Goal: Transaction & Acquisition: Register for event/course

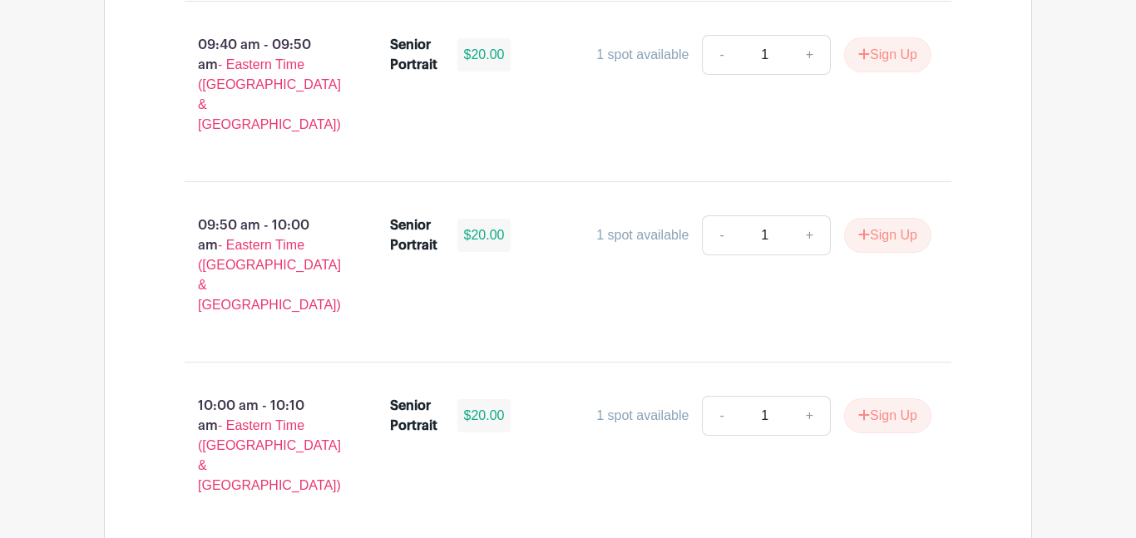
scroll to position [1932, 0]
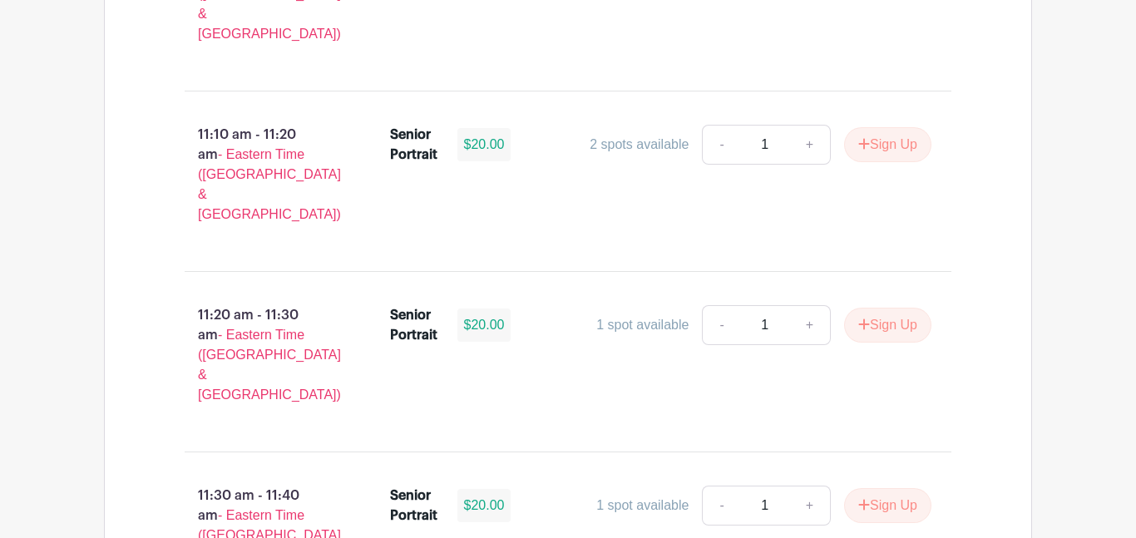
scroll to position [3458, 0]
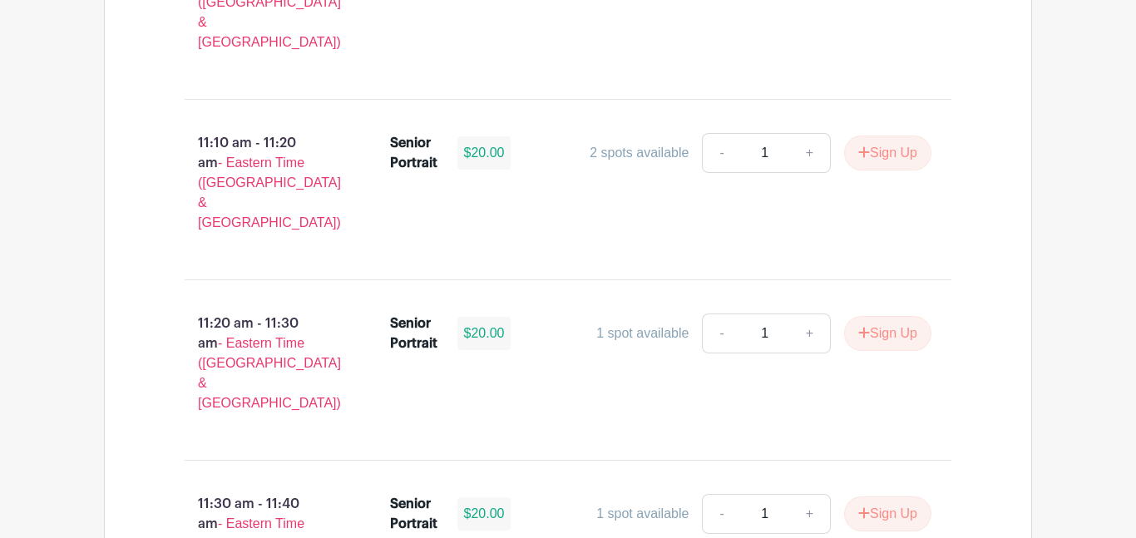
type input "1"
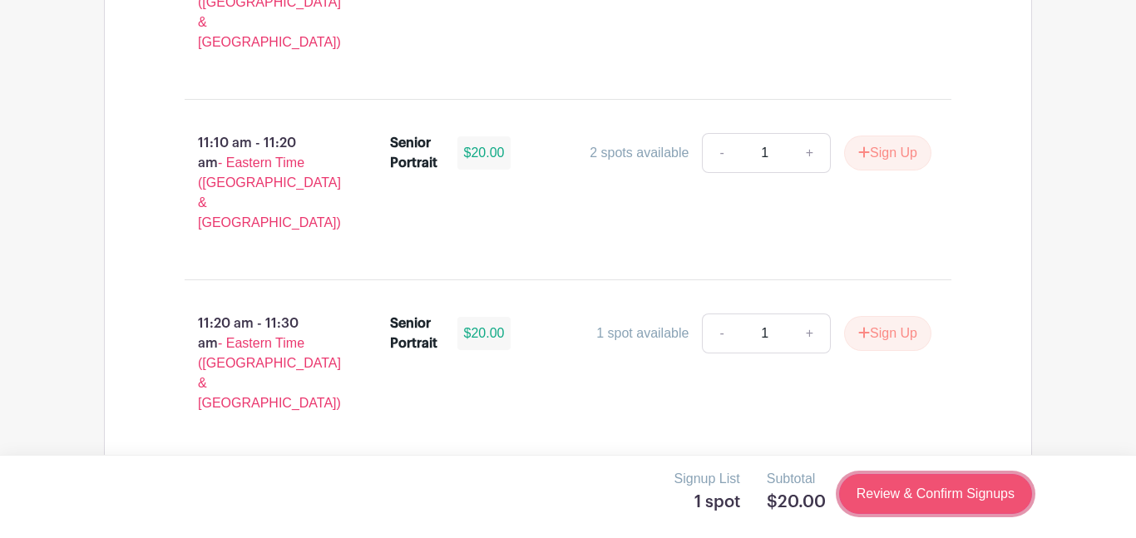
click at [899, 481] on link "Review & Confirm Signups" at bounding box center [935, 494] width 193 height 40
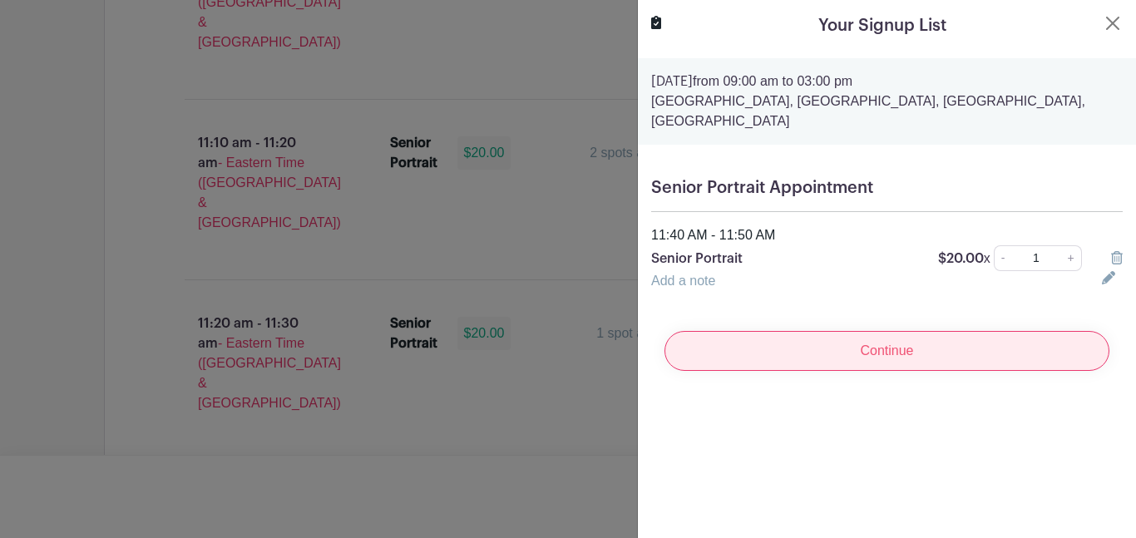
click at [847, 347] on input "Continue" at bounding box center [887, 351] width 445 height 40
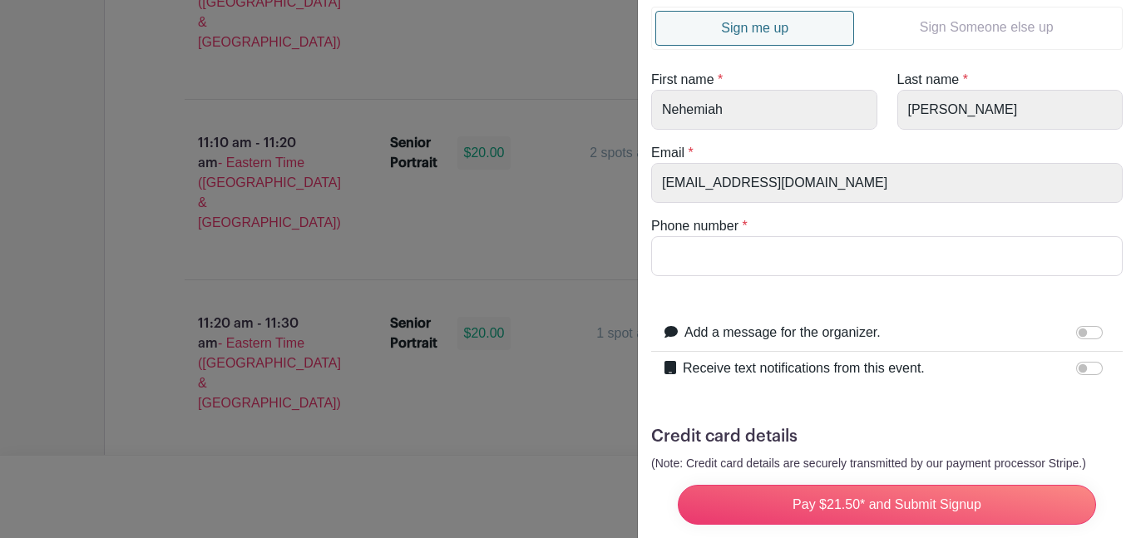
scroll to position [92, 0]
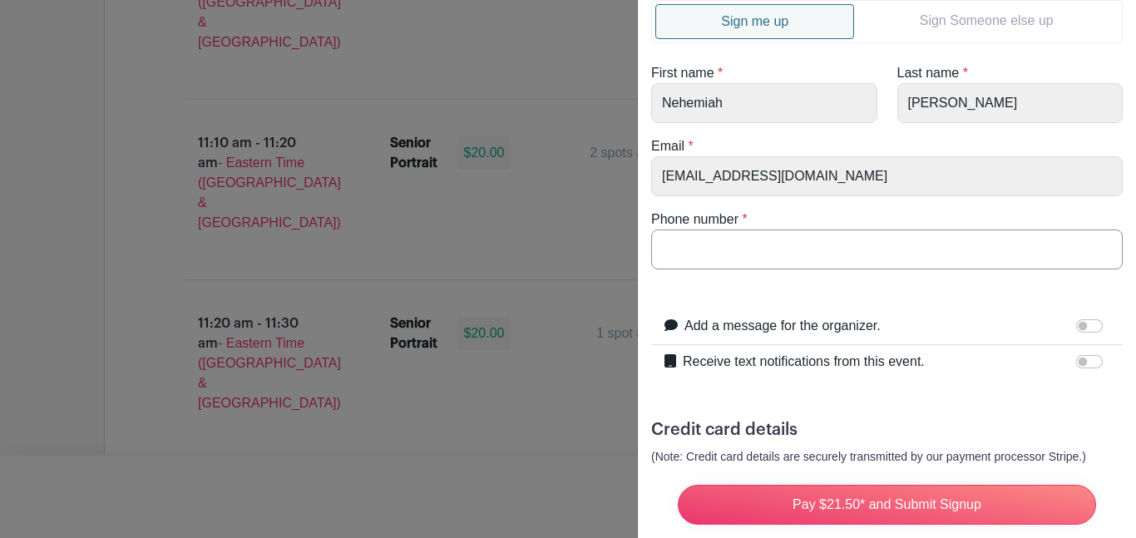
click at [906, 266] on input "Phone number" at bounding box center [887, 250] width 472 height 40
click at [717, 250] on input "8647363935" at bounding box center [887, 250] width 472 height 40
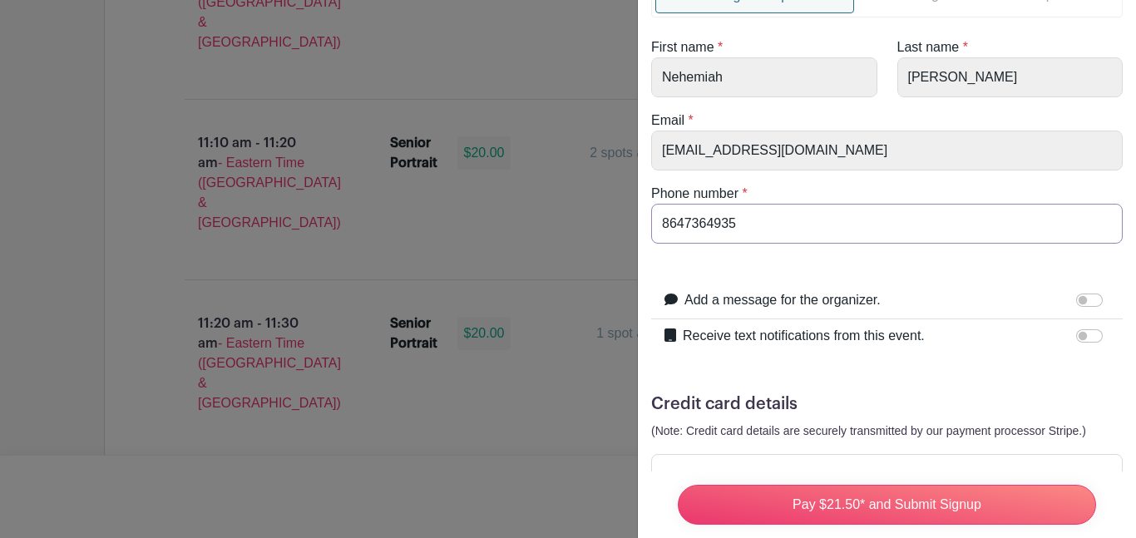
scroll to position [120, 0]
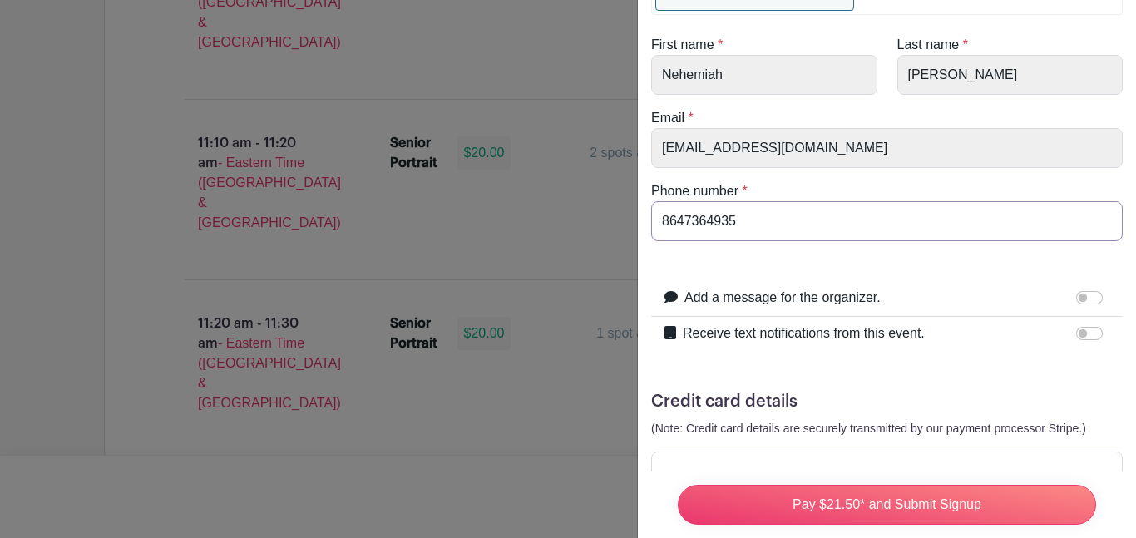
type input "8647364935"
click at [1089, 299] on input "Add a message for the organizer." at bounding box center [1090, 297] width 27 height 13
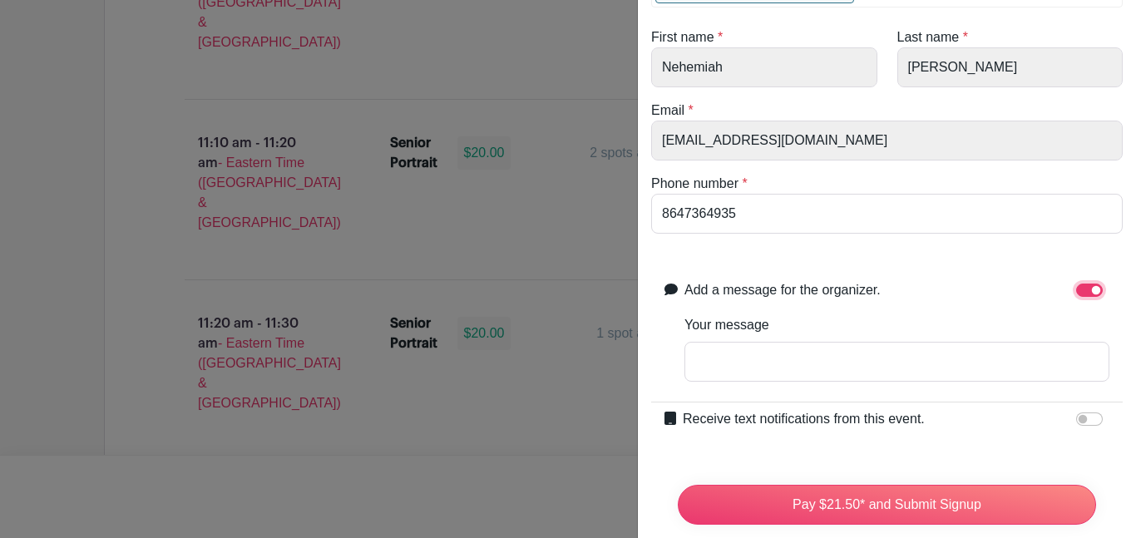
scroll to position [131, 0]
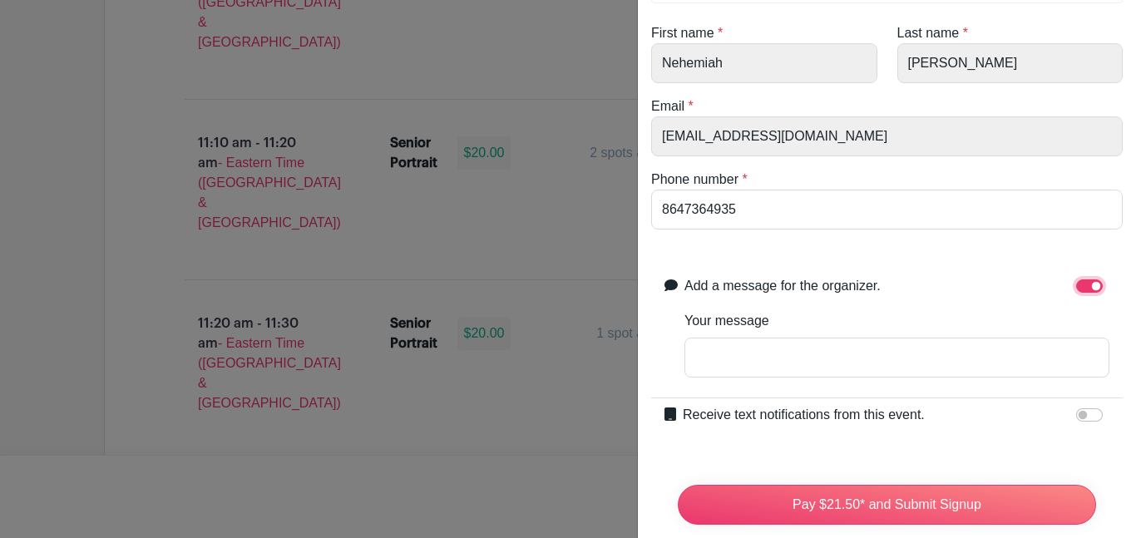
click at [1097, 282] on input "Add a message for the organizer." at bounding box center [1090, 286] width 27 height 13
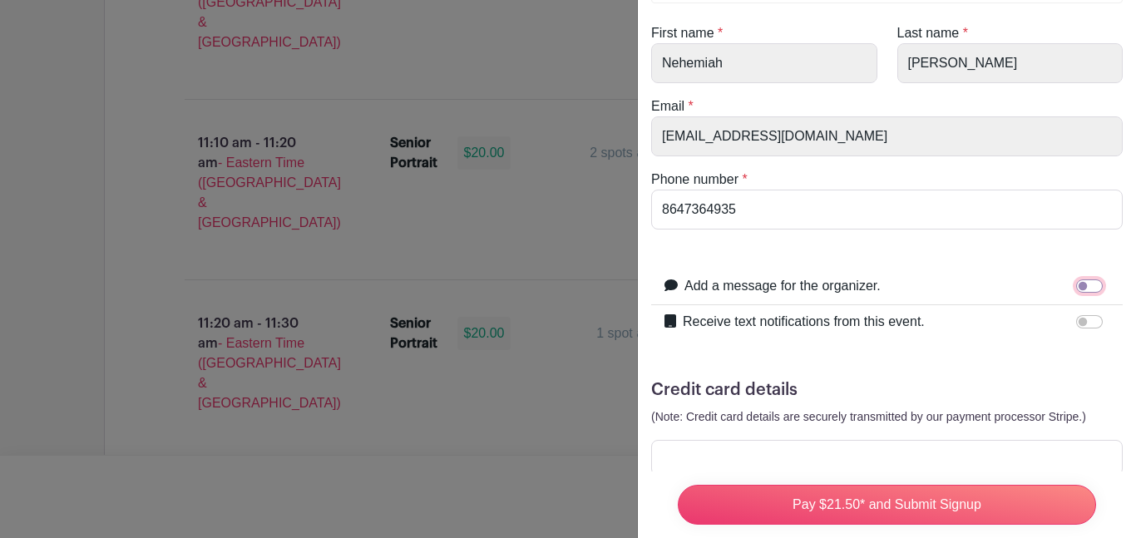
scroll to position [176, 0]
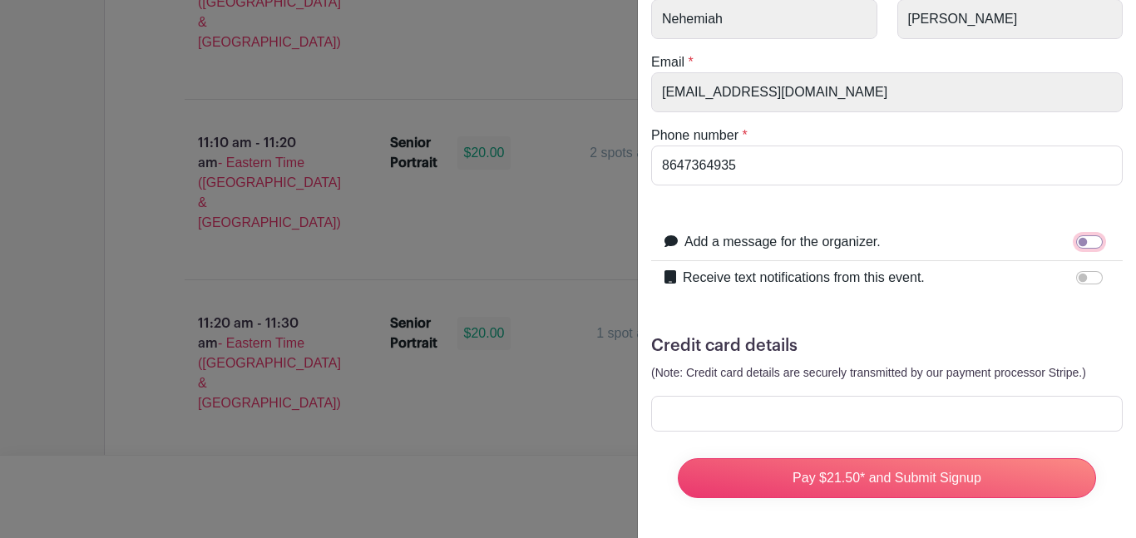
click at [1084, 240] on input "Add a message for the organizer." at bounding box center [1090, 241] width 27 height 13
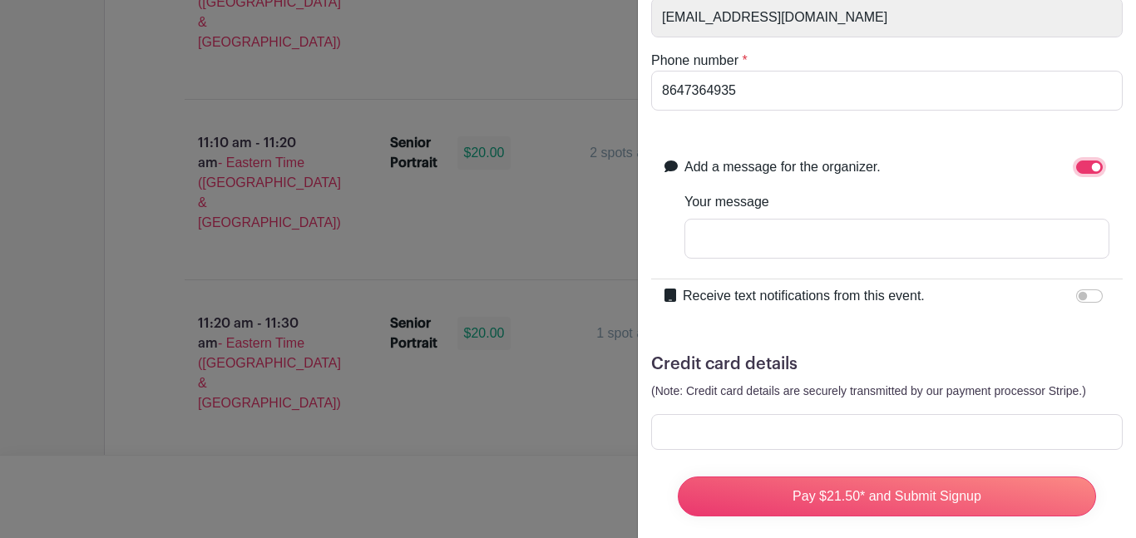
scroll to position [269, 0]
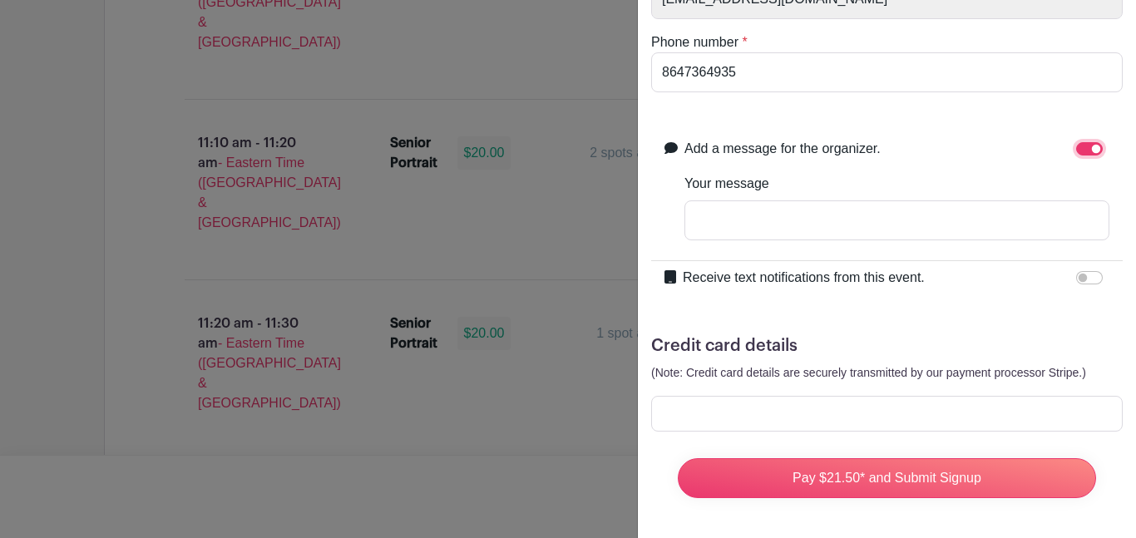
click at [1095, 147] on input "Add a message for the organizer." at bounding box center [1090, 148] width 27 height 13
checkbox input "false"
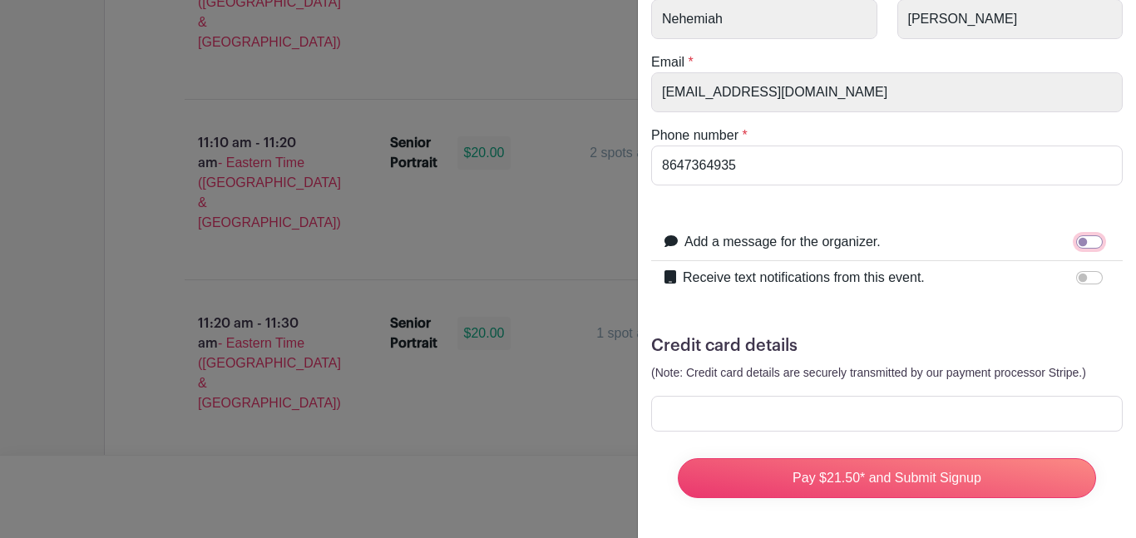
scroll to position [176, 0]
click at [646, 249] on div "Invitee Details Sign me up Sign Someone else up First name * [PERSON_NAME] Last…" at bounding box center [887, 207] width 498 height 662
click at [616, 244] on div at bounding box center [568, 269] width 1136 height 538
